Goal: Task Accomplishment & Management: Complete application form

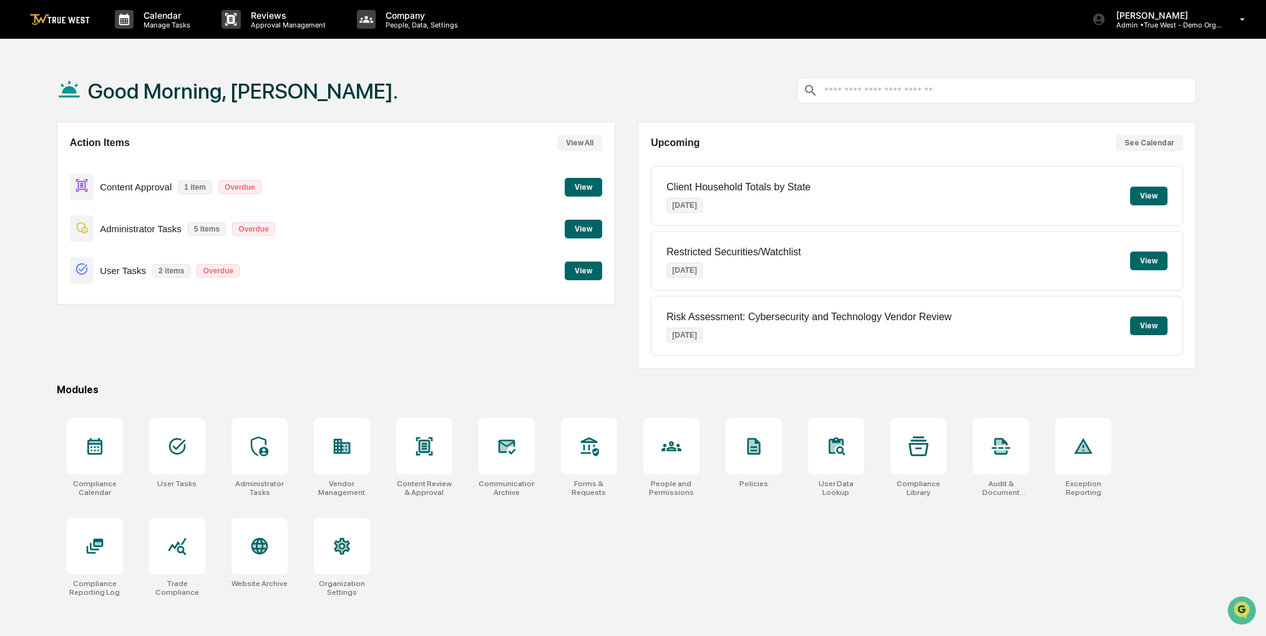
click at [586, 184] on button "View" at bounding box center [583, 187] width 37 height 19
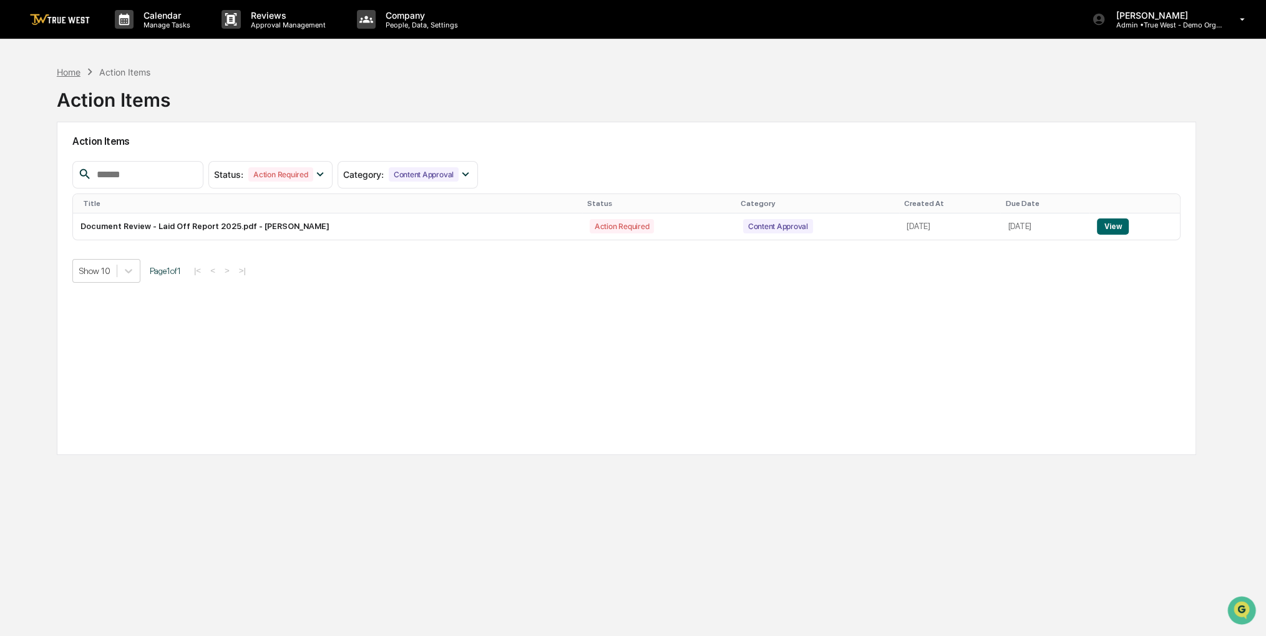
click at [64, 70] on div "Home" at bounding box center [69, 72] width 24 height 11
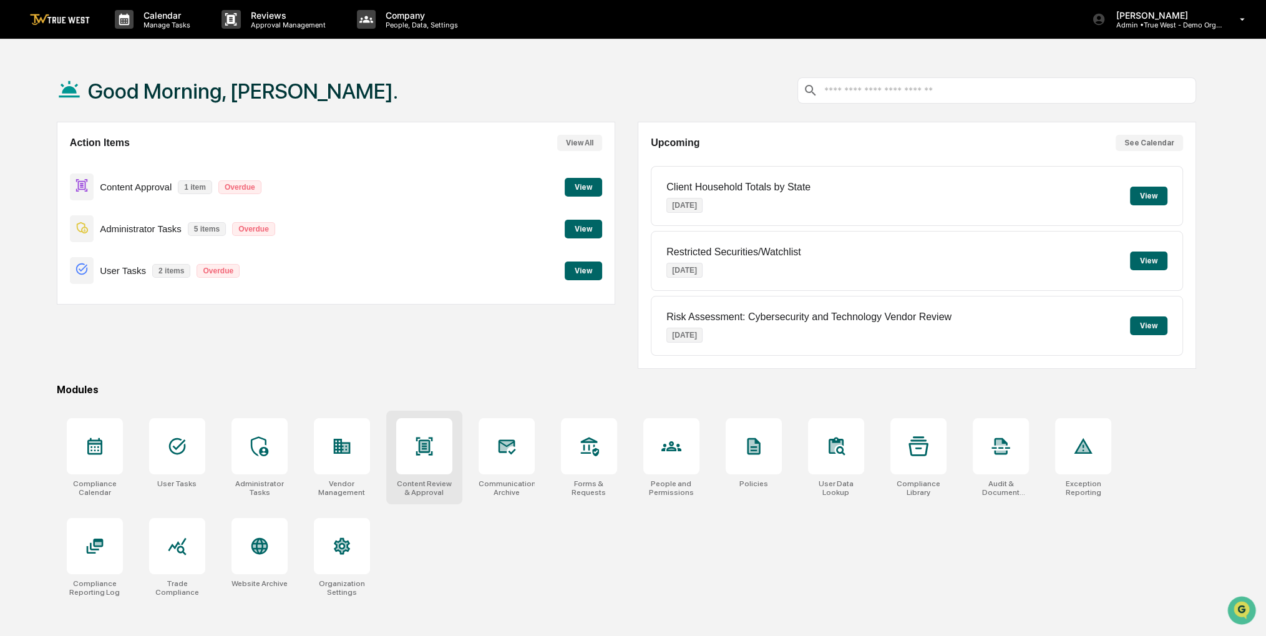
click at [410, 459] on div at bounding box center [424, 446] width 56 height 56
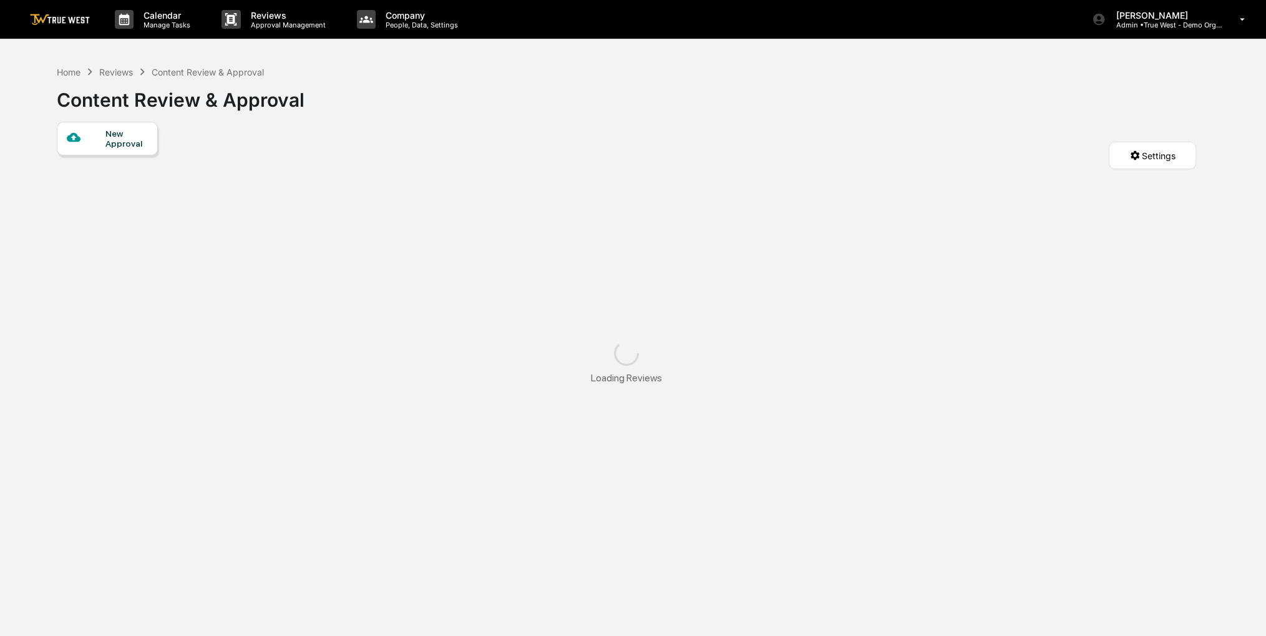
click at [139, 136] on div "New Approval" at bounding box center [126, 139] width 42 height 20
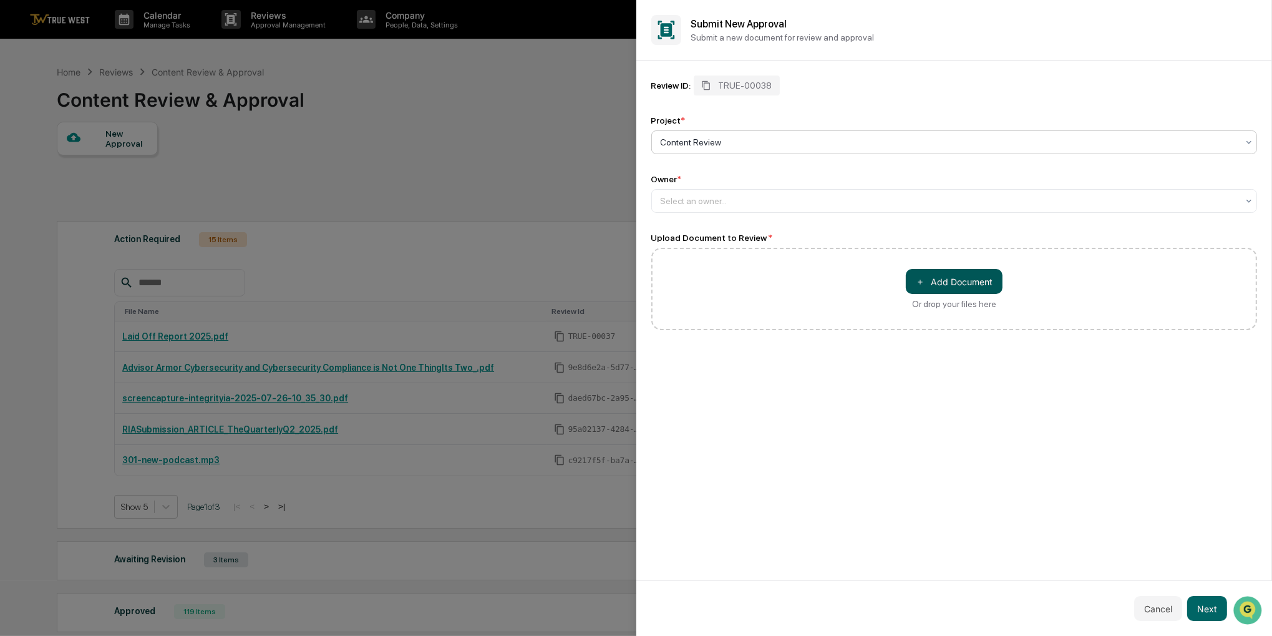
click at [956, 285] on button "＋ Add Document" at bounding box center [954, 281] width 97 height 25
click at [1203, 613] on button "Next" at bounding box center [1208, 608] width 40 height 25
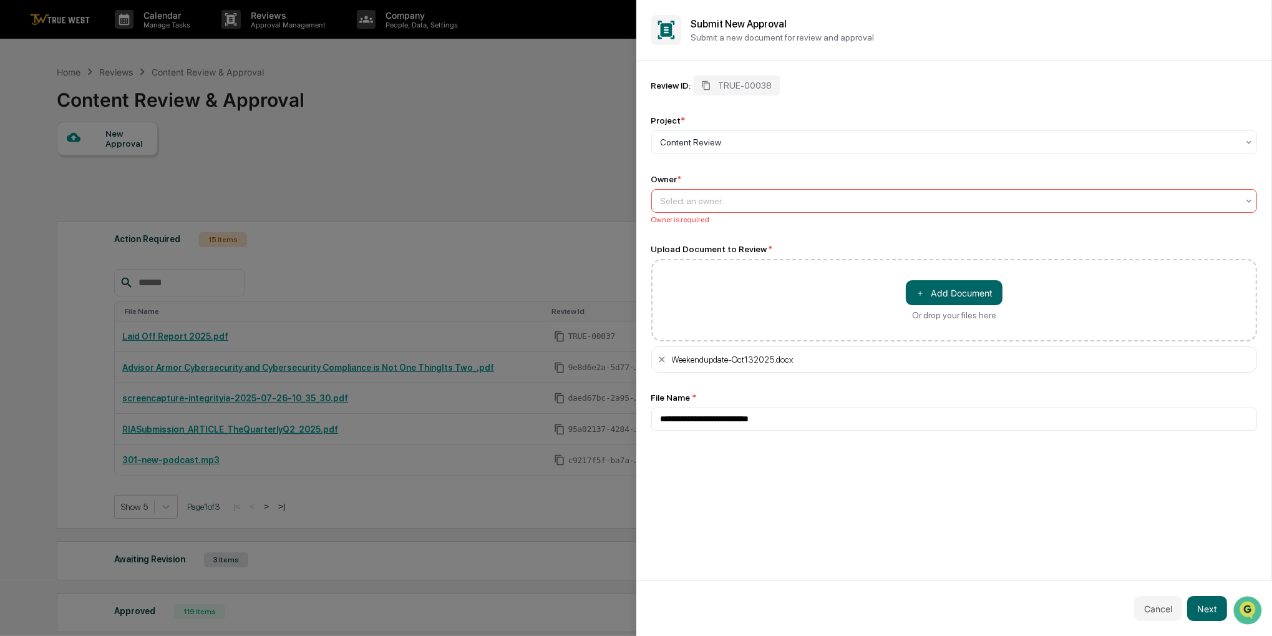
click at [782, 204] on div at bounding box center [950, 201] width 578 height 12
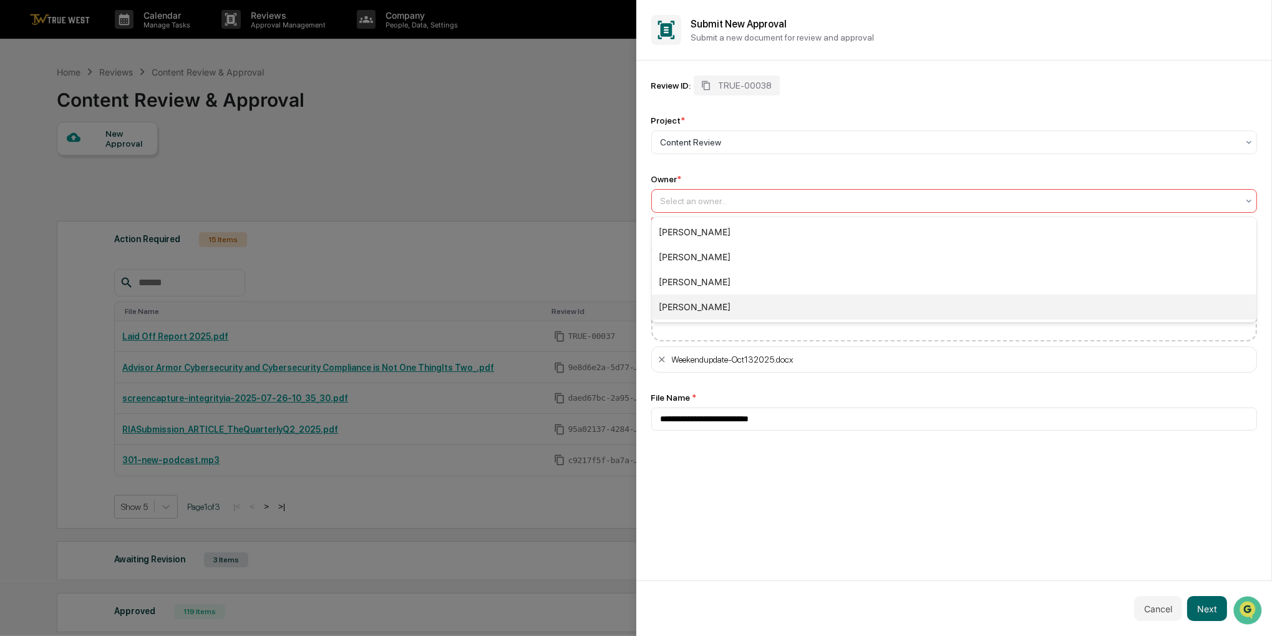
click at [737, 311] on div "[PERSON_NAME]" at bounding box center [954, 307] width 605 height 25
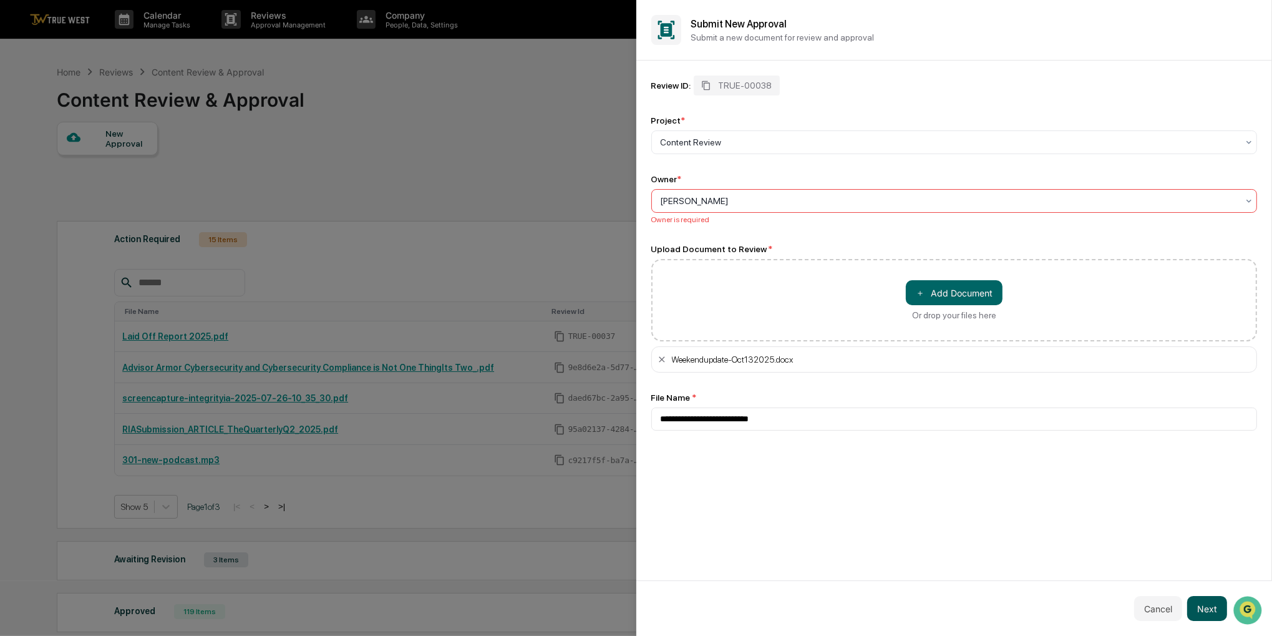
click at [1208, 606] on button "Next" at bounding box center [1208, 608] width 40 height 25
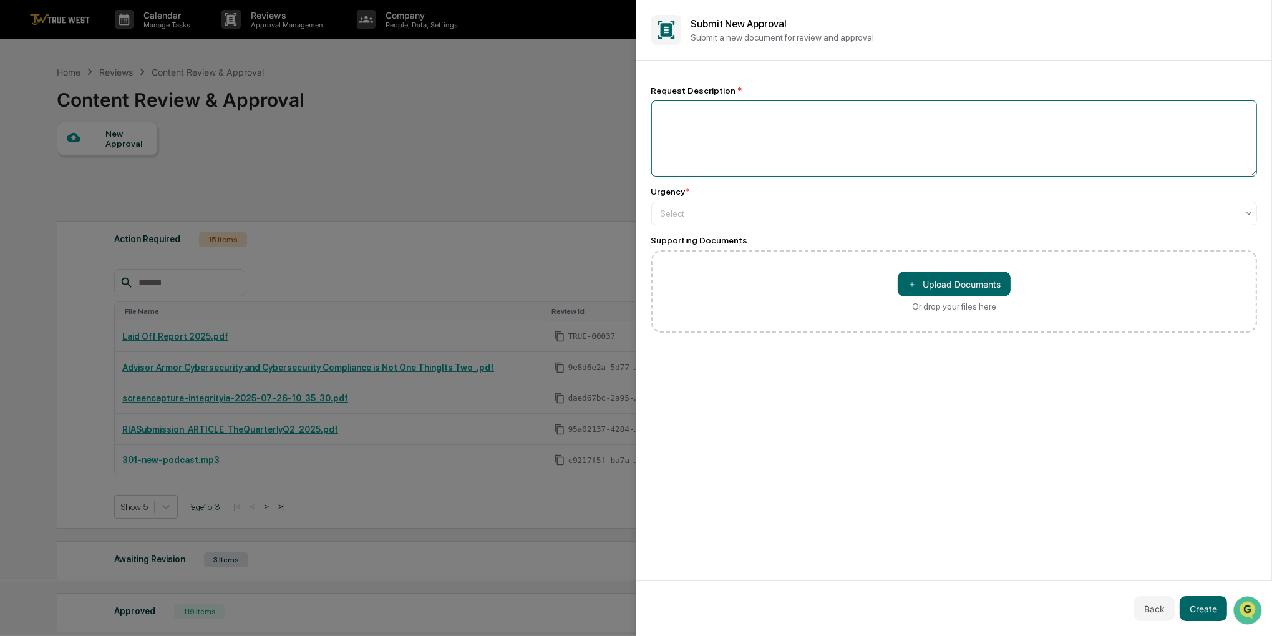
click at [716, 164] on textarea at bounding box center [954, 138] width 607 height 76
type textarea "**********"
click at [715, 210] on div at bounding box center [950, 213] width 578 height 12
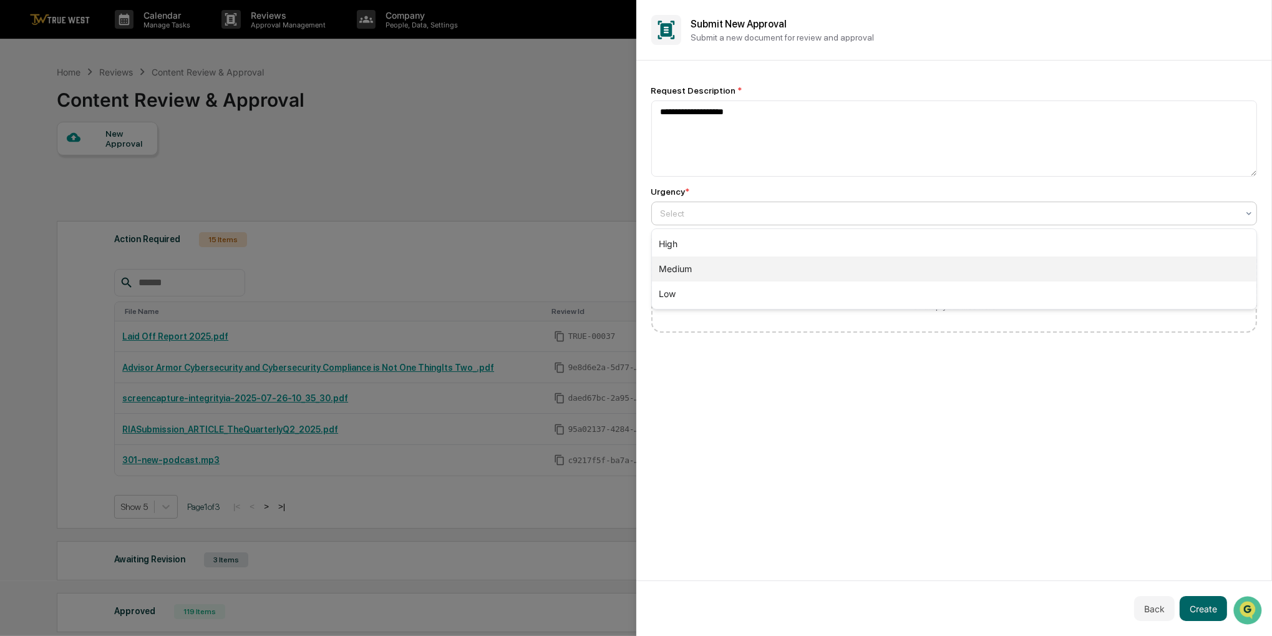
click at [695, 268] on div "Medium" at bounding box center [954, 268] width 605 height 25
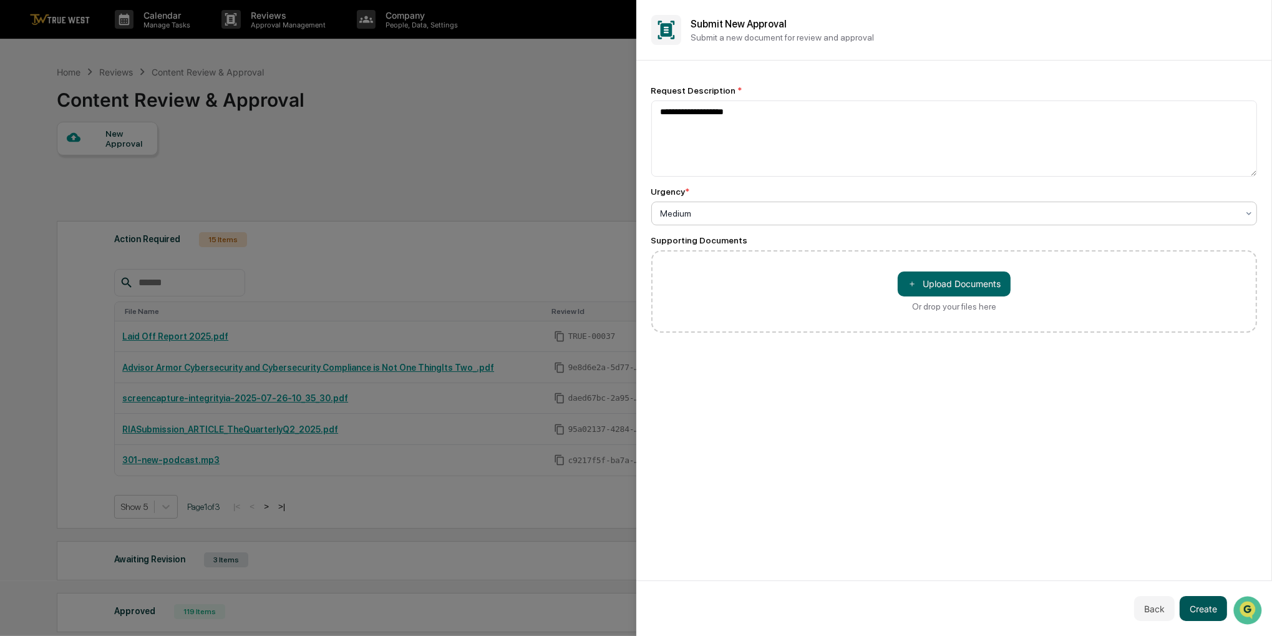
click at [1203, 604] on button "Create" at bounding box center [1203, 608] width 47 height 25
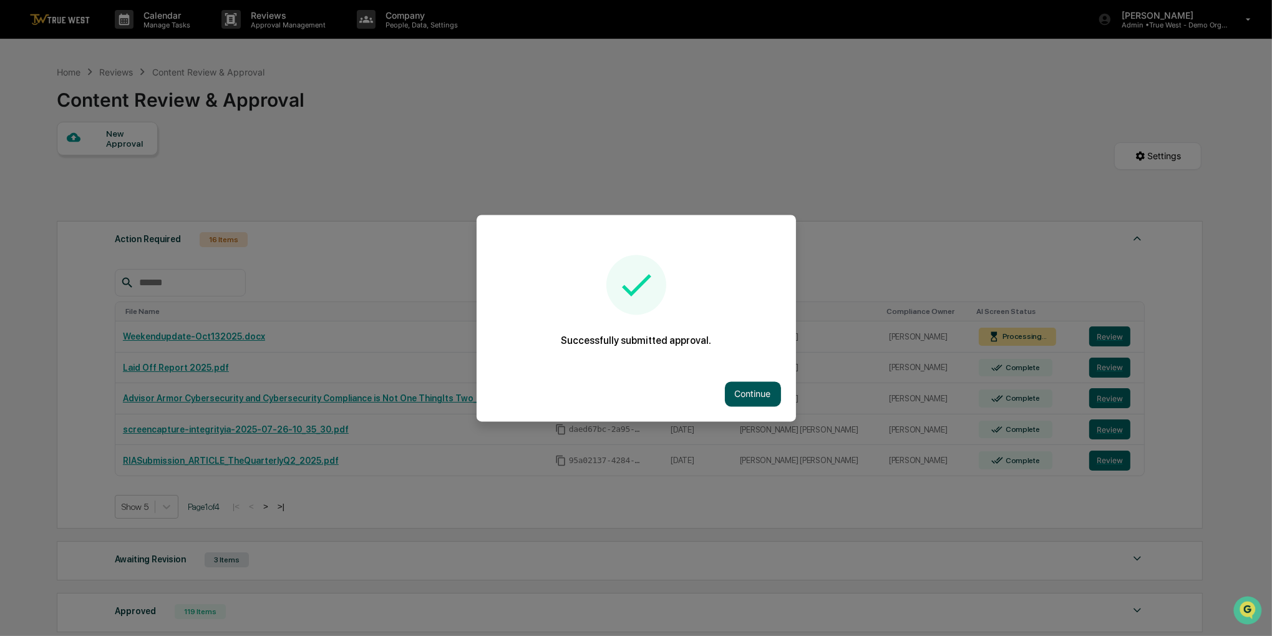
click at [738, 384] on button "Continue" at bounding box center [753, 393] width 56 height 25
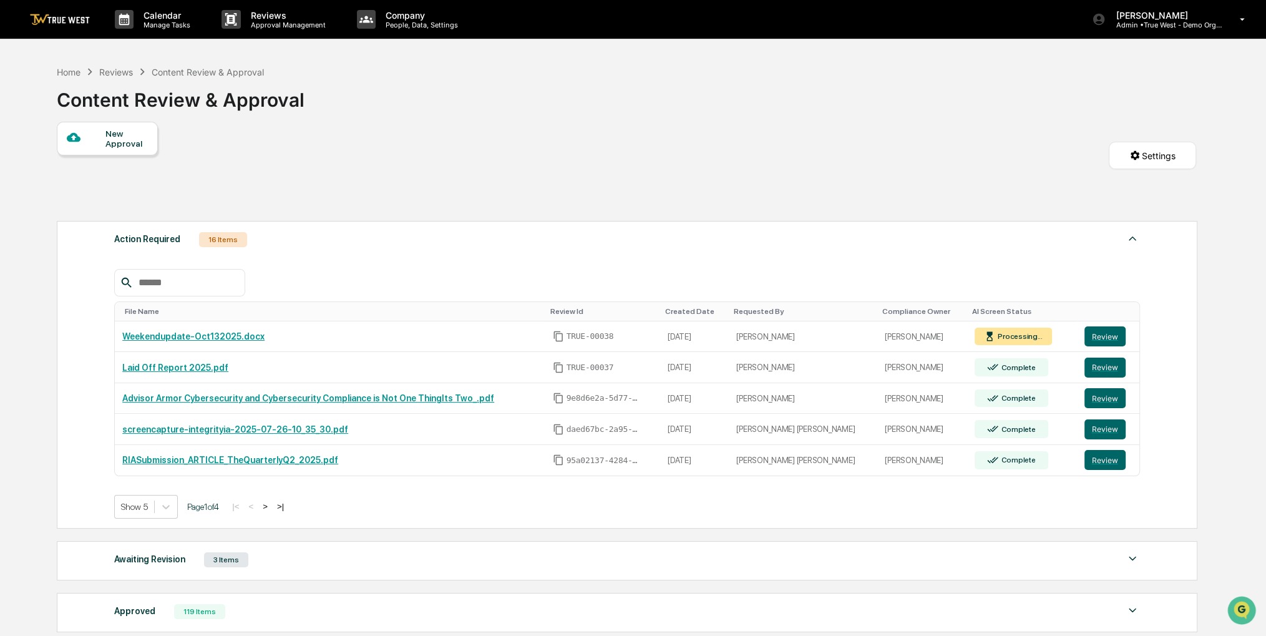
drag, startPoint x: 423, startPoint y: 118, endPoint x: 413, endPoint y: 114, distance: 10.9
click at [413, 114] on div "Home Reviews Content Review & Approval Content Review & Approval" at bounding box center [626, 90] width 1139 height 62
click at [75, 72] on div "Home" at bounding box center [69, 72] width 24 height 11
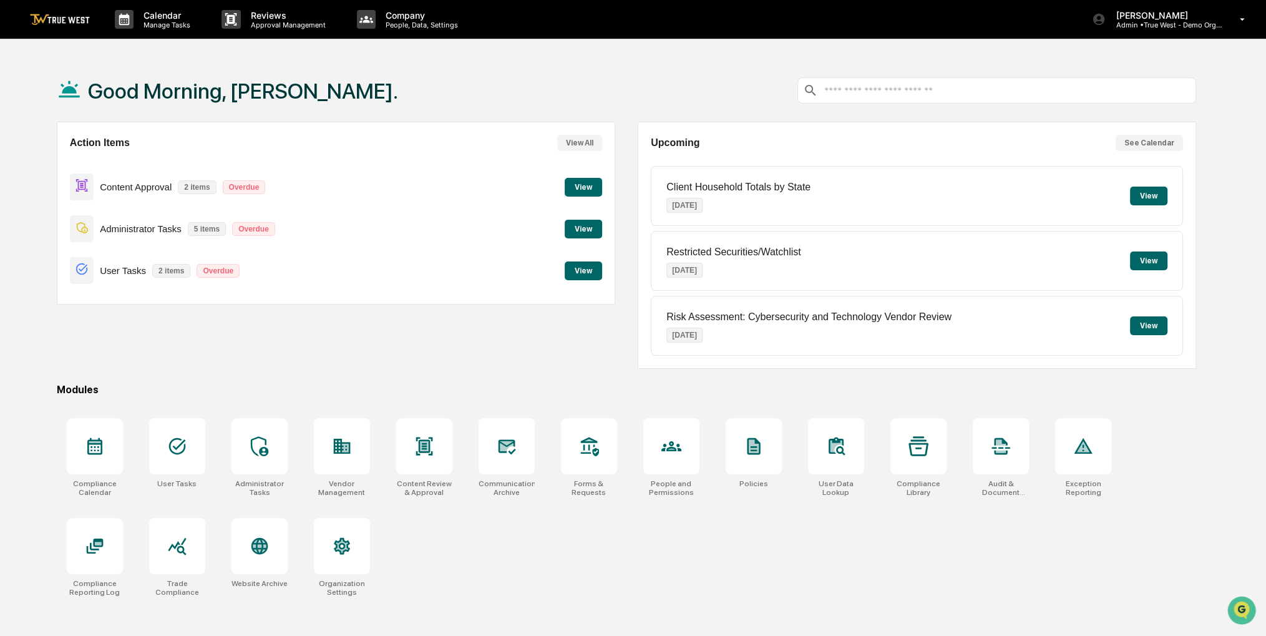
drag, startPoint x: 716, startPoint y: 87, endPoint x: 681, endPoint y: 75, distance: 36.9
click at [681, 75] on div "Good Morning, [PERSON_NAME]." at bounding box center [626, 90] width 1139 height 62
drag, startPoint x: 629, startPoint y: 87, endPoint x: 614, endPoint y: 88, distance: 15.0
click at [614, 88] on div "Good Morning, [PERSON_NAME]." at bounding box center [626, 90] width 1139 height 62
click at [580, 184] on button "View" at bounding box center [583, 187] width 37 height 19
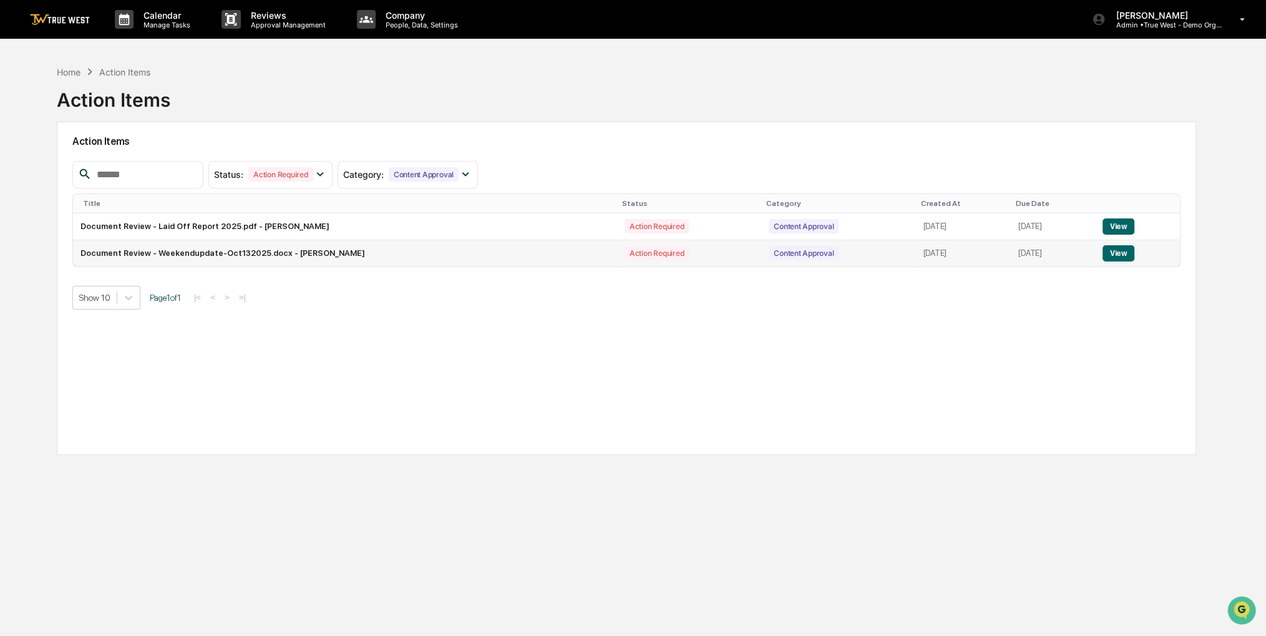
click at [1117, 256] on button "View" at bounding box center [1119, 253] width 32 height 16
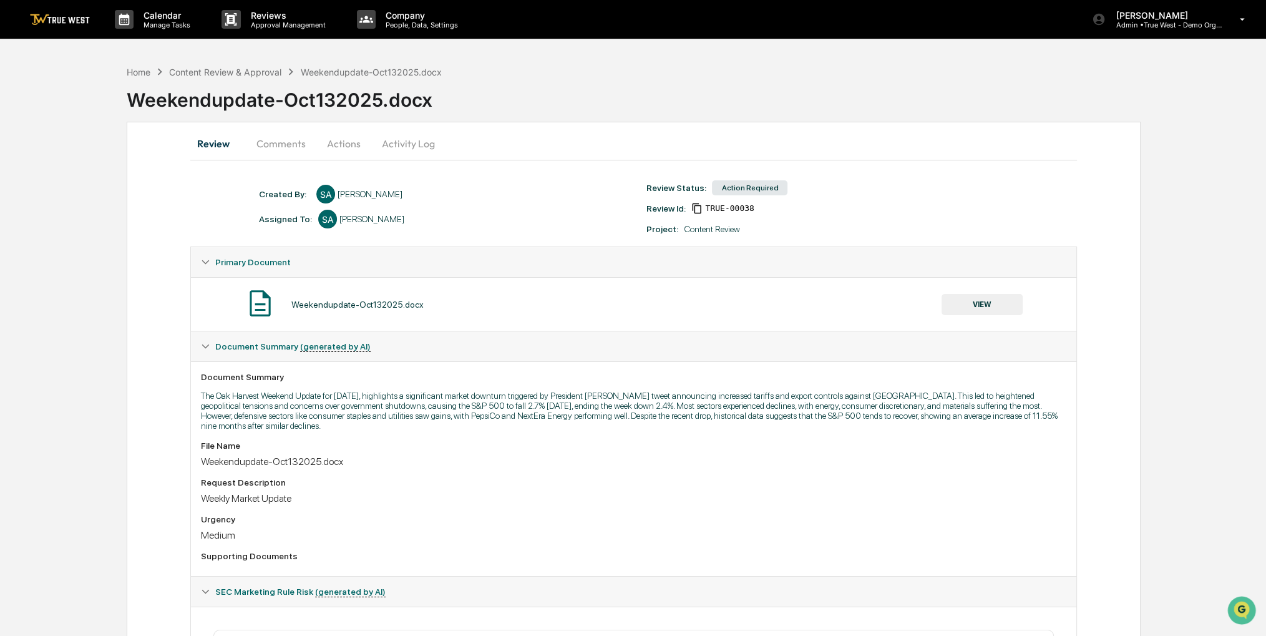
scroll to position [391, 0]
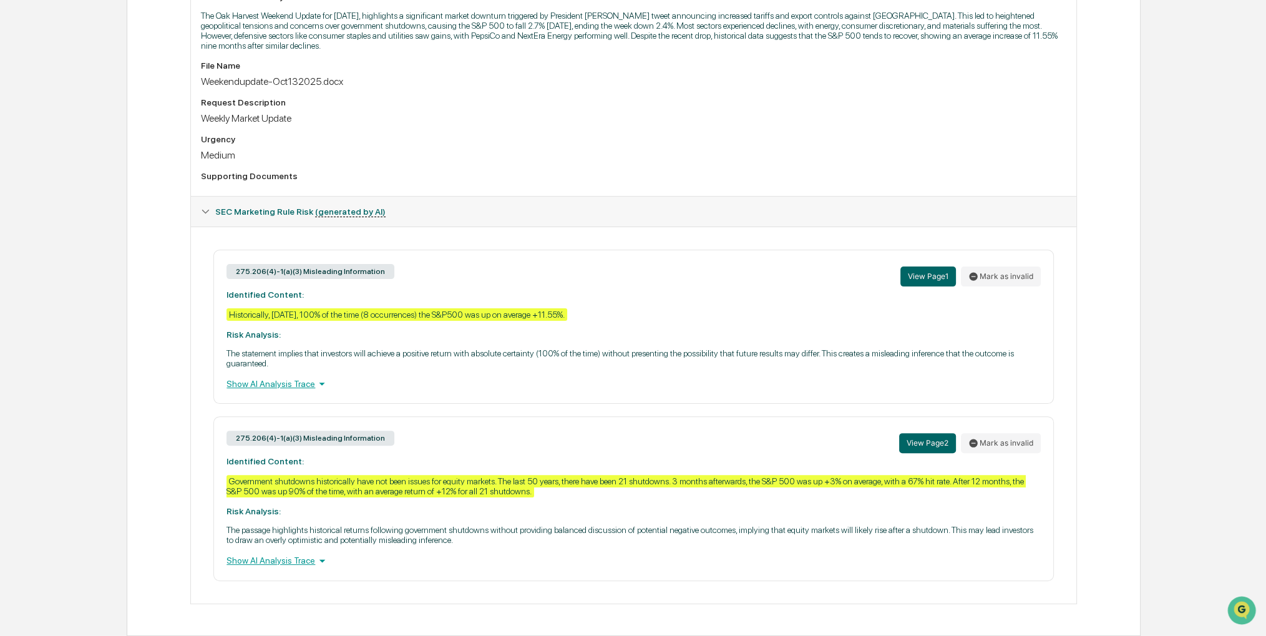
drag, startPoint x: 623, startPoint y: 188, endPoint x: 585, endPoint y: 157, distance: 48.7
click at [585, 157] on div "File Name Weekendupdate-Oct132025.docx Request Description Weekly Market Update…" at bounding box center [633, 123] width 865 height 125
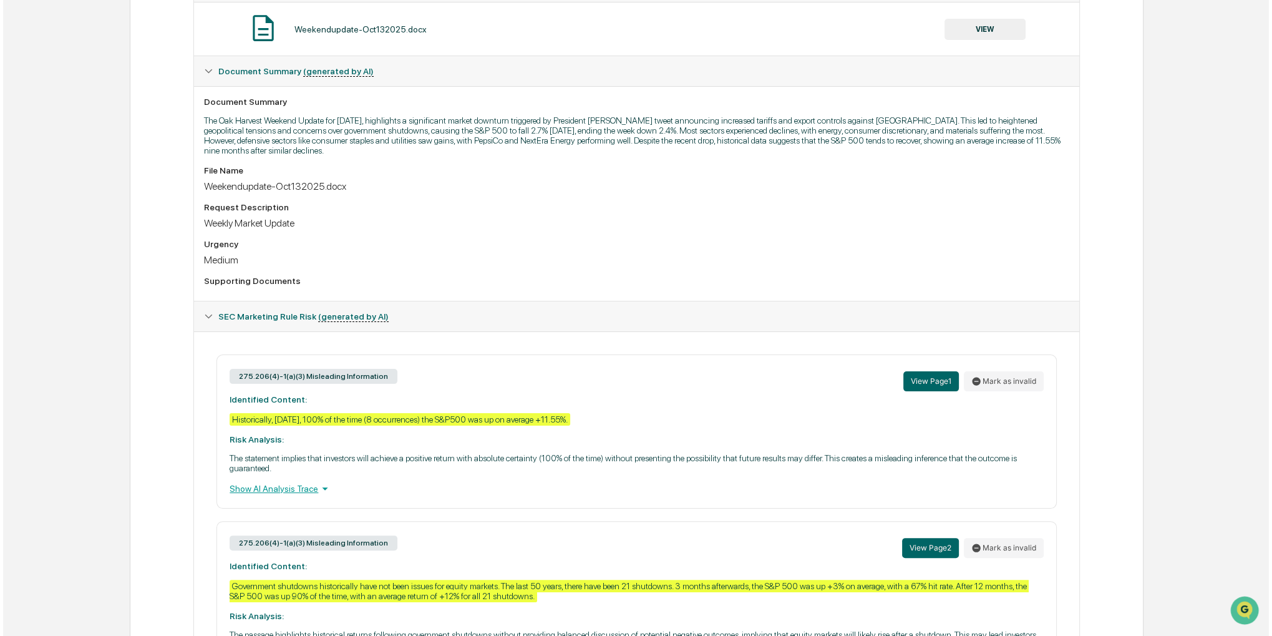
scroll to position [0, 0]
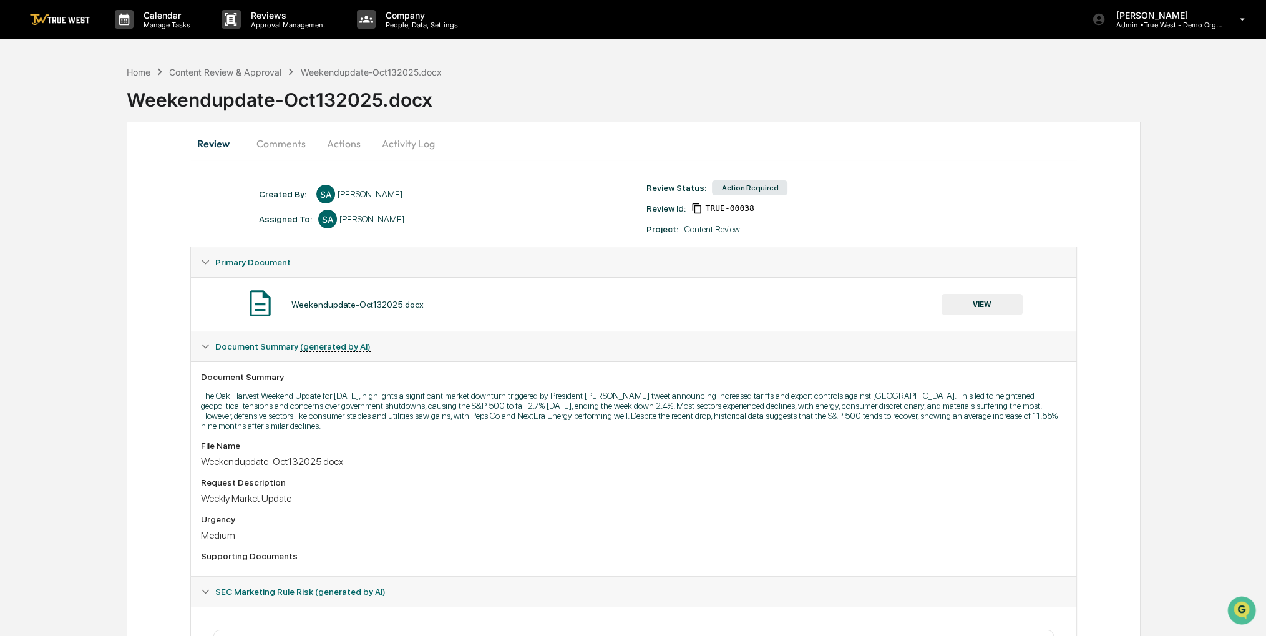
click at [348, 131] on button "Actions" at bounding box center [344, 144] width 56 height 30
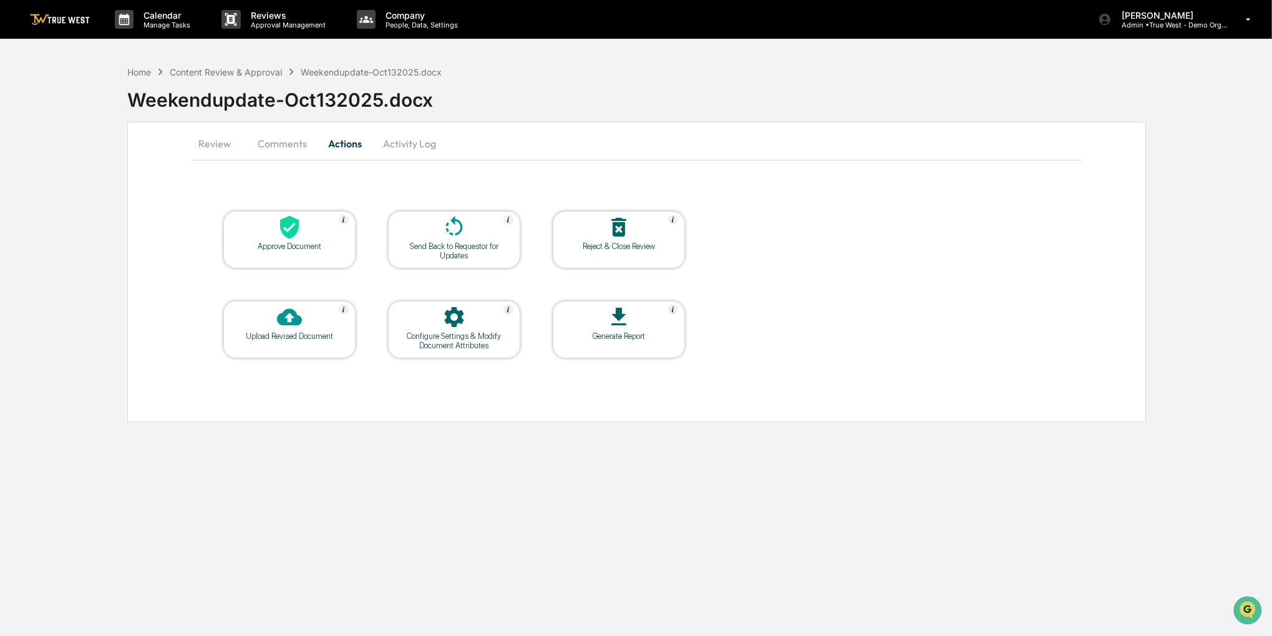
click at [295, 232] on icon at bounding box center [289, 227] width 19 height 23
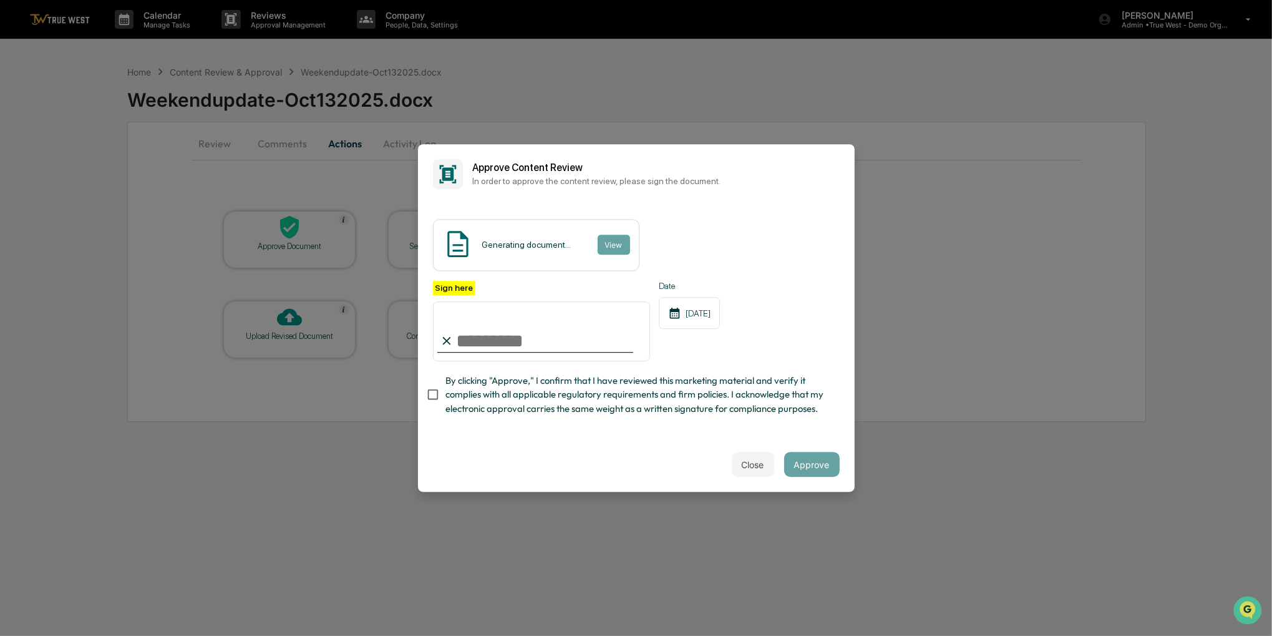
click at [453, 395] on span "By clicking "Approve," I confirm that I have reviewed this marketing material a…" at bounding box center [638, 395] width 384 height 42
click at [466, 316] on input "Sign here" at bounding box center [542, 331] width 218 height 60
type input "**********"
